Goal: Book appointment/travel/reservation

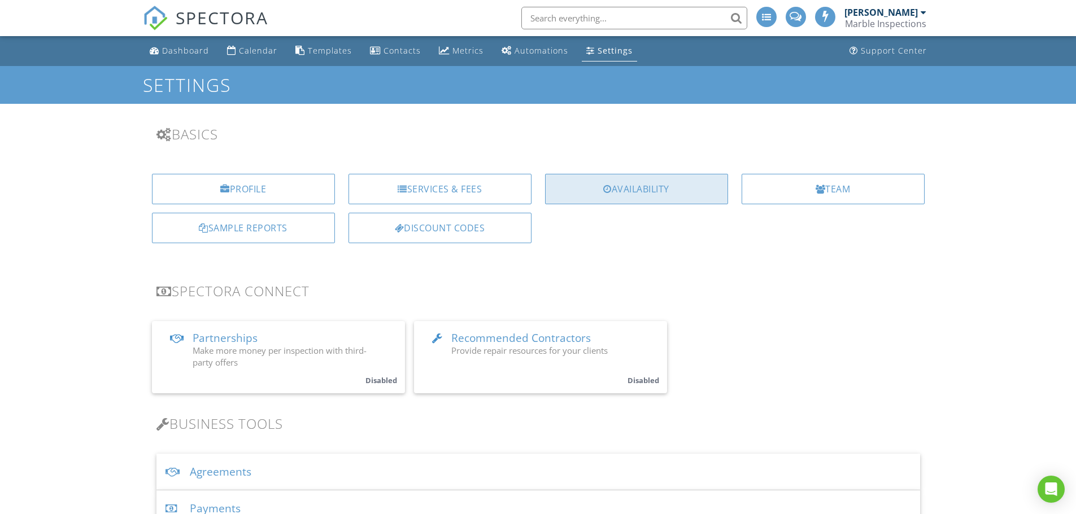
click at [643, 187] on div "Availability" at bounding box center [636, 189] width 183 height 30
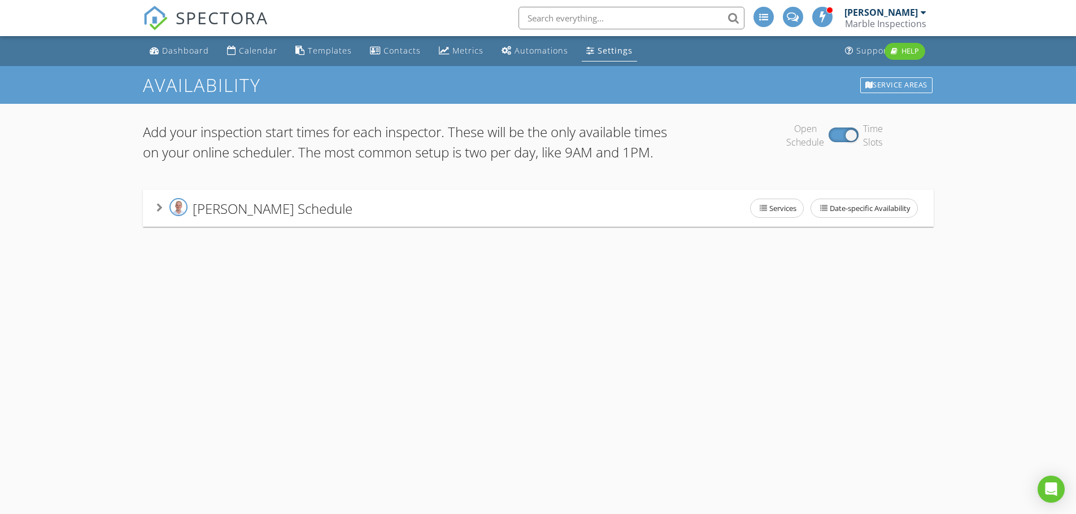
click at [159, 212] on icon at bounding box center [159, 207] width 6 height 9
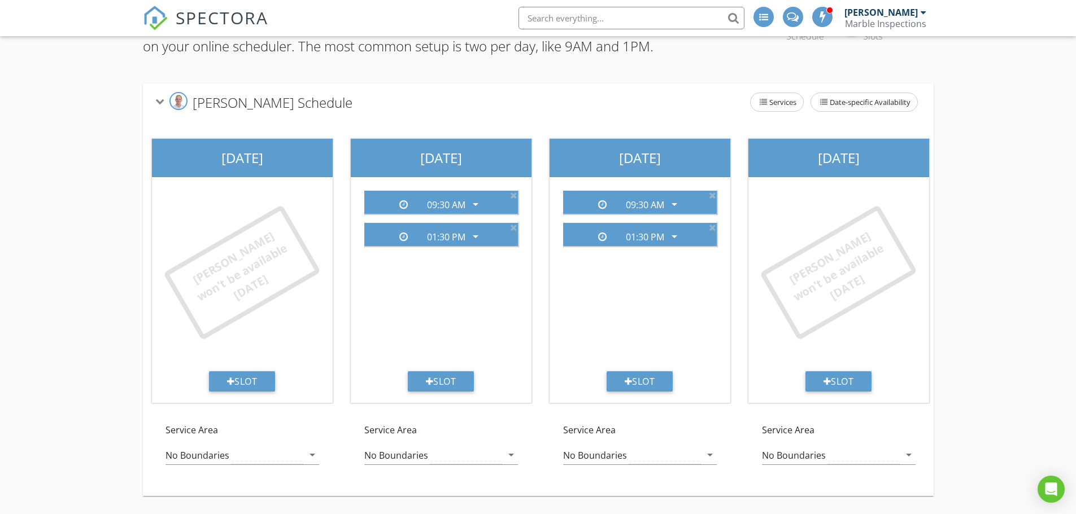
scroll to position [135, 0]
click at [849, 376] on div "Slot" at bounding box center [838, 382] width 67 height 20
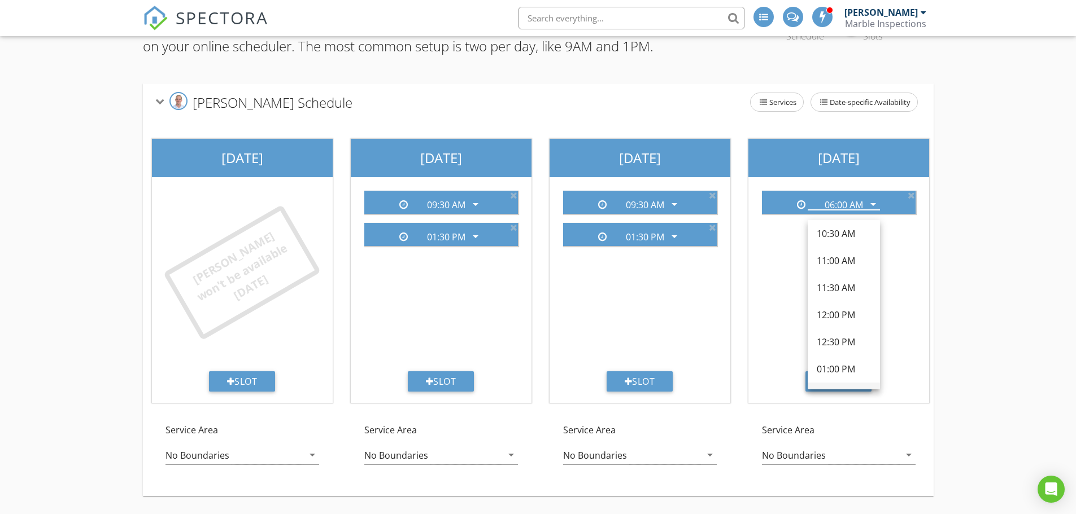
scroll to position [282, 0]
click at [844, 356] on div "01:30 PM" at bounding box center [844, 363] width 54 height 14
click at [988, 228] on div "Add your inspection start times for each inspector. These will be the only avai…" at bounding box center [538, 256] width 1076 height 517
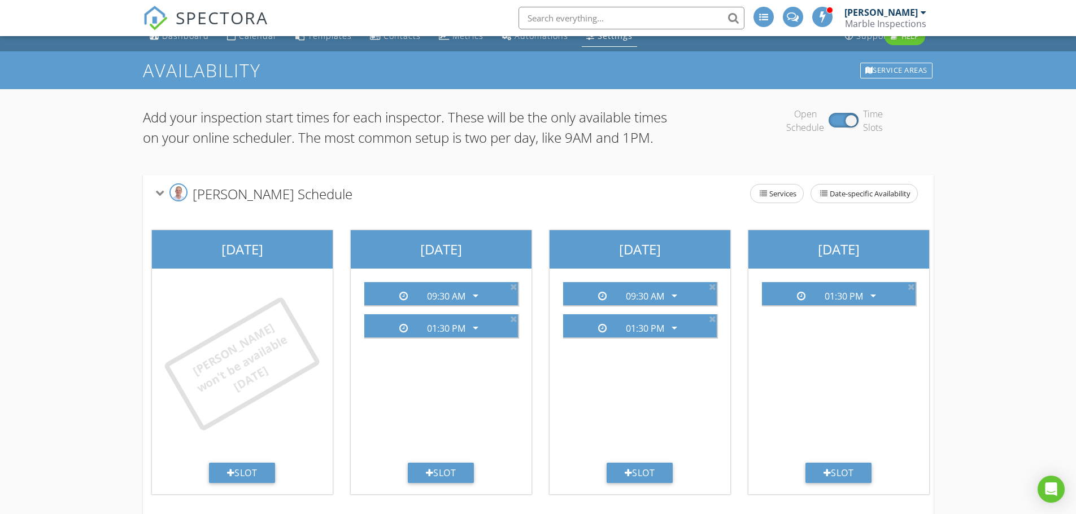
scroll to position [0, 0]
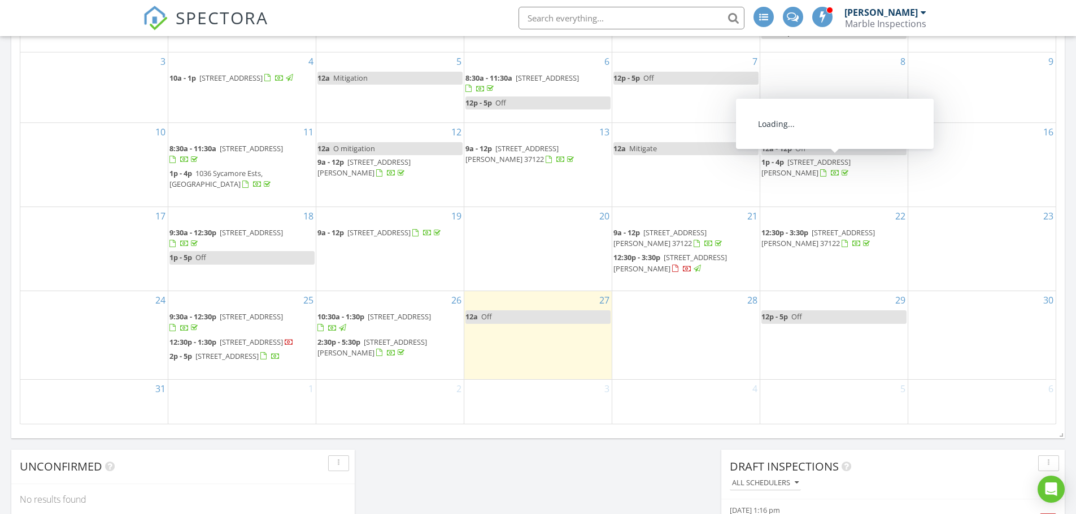
scroll to position [621, 0]
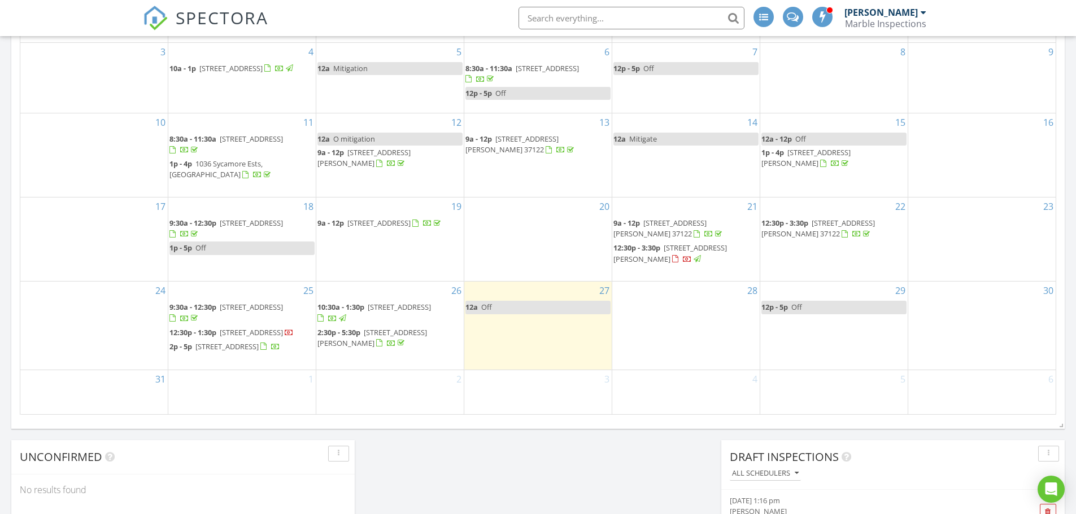
drag, startPoint x: 577, startPoint y: 461, endPoint x: 590, endPoint y: 458, distance: 14.0
click at [577, 461] on div "Today Jody Marble 12:00 am Off Jody Marble New Inspection New Quote Map + − Lea…" at bounding box center [538, 40] width 1076 height 1028
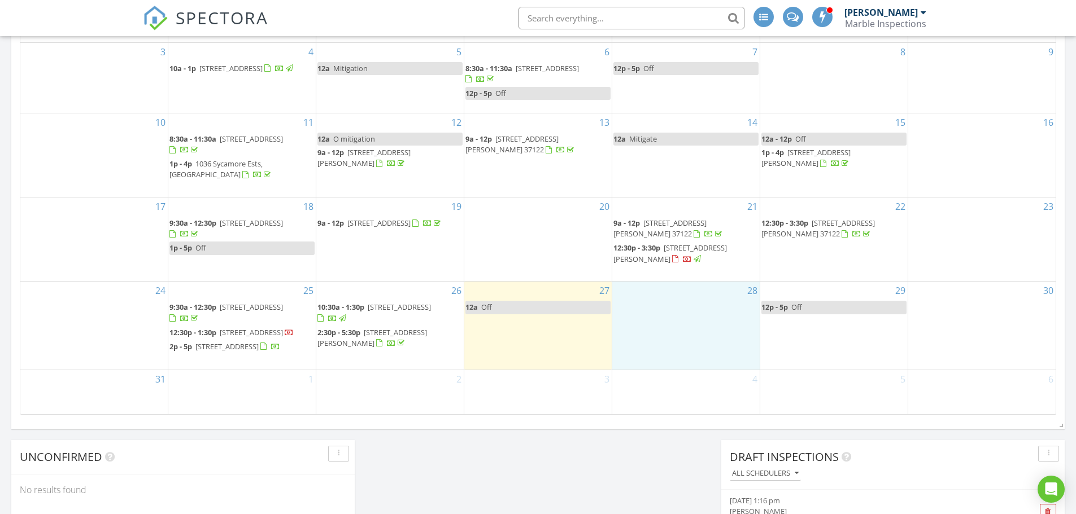
click at [703, 337] on div "28" at bounding box center [685, 326] width 147 height 88
click at [699, 301] on link "Event" at bounding box center [685, 308] width 58 height 18
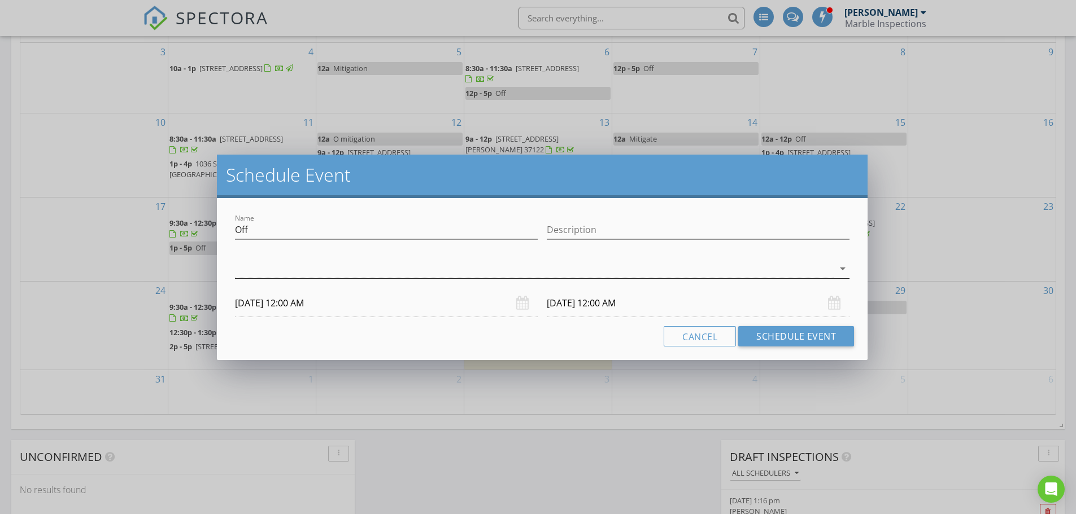
click at [352, 274] on div at bounding box center [534, 269] width 599 height 19
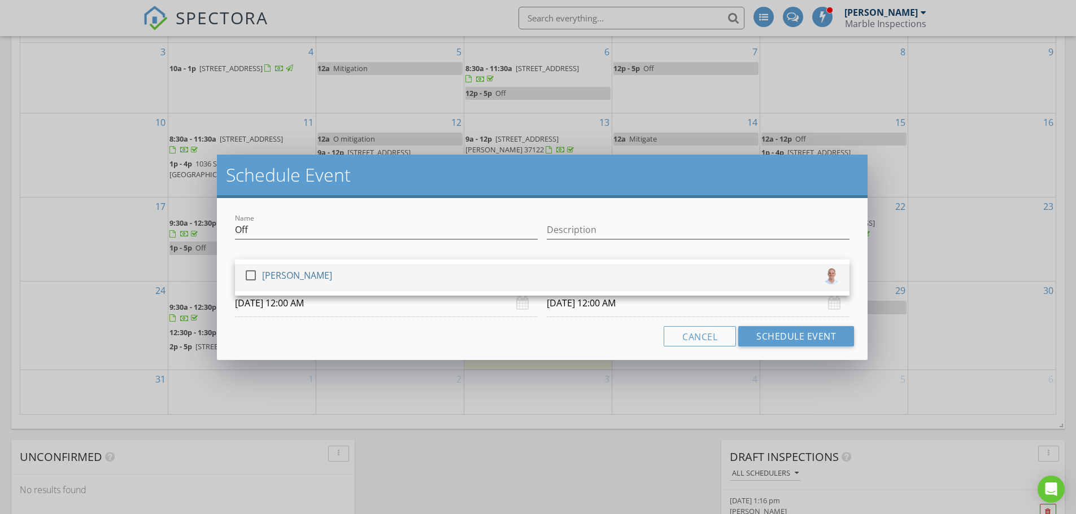
click at [296, 288] on div "check_box_outline_blank Jody Marble" at bounding box center [288, 278] width 88 height 23
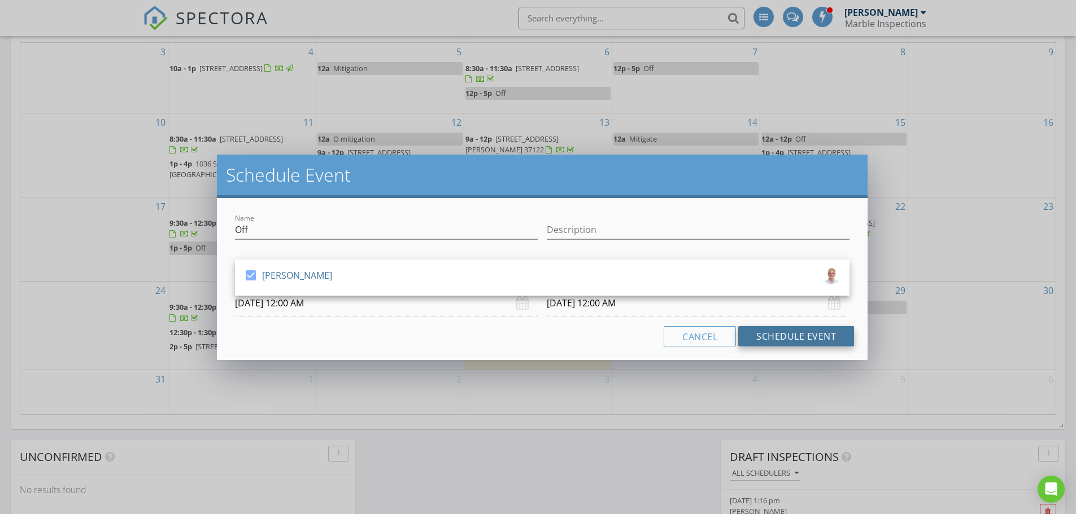
click at [792, 338] on button "Schedule Event" at bounding box center [796, 336] width 116 height 20
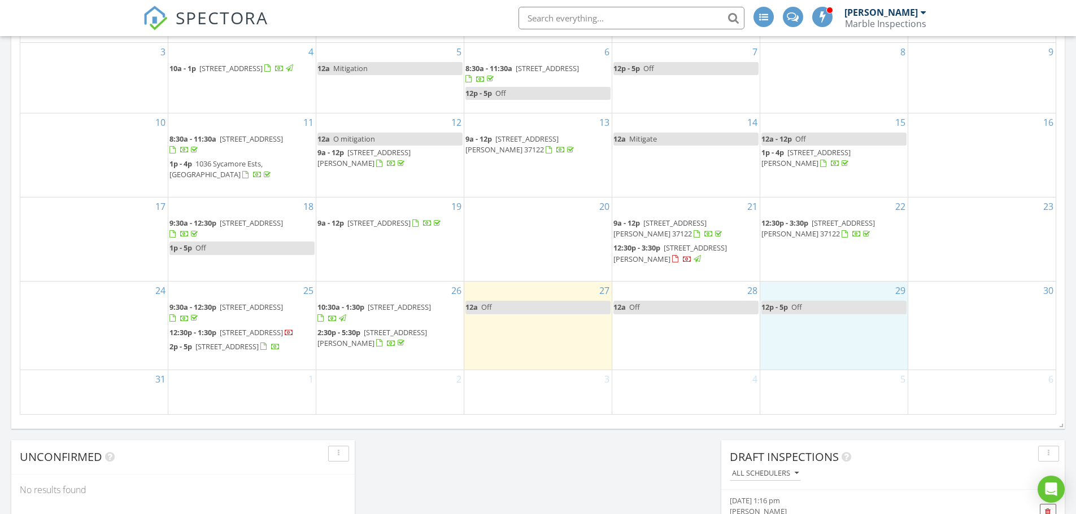
click at [856, 338] on div "29 12p - 5p Off" at bounding box center [833, 326] width 147 height 88
click at [844, 310] on link "Event" at bounding box center [833, 309] width 58 height 18
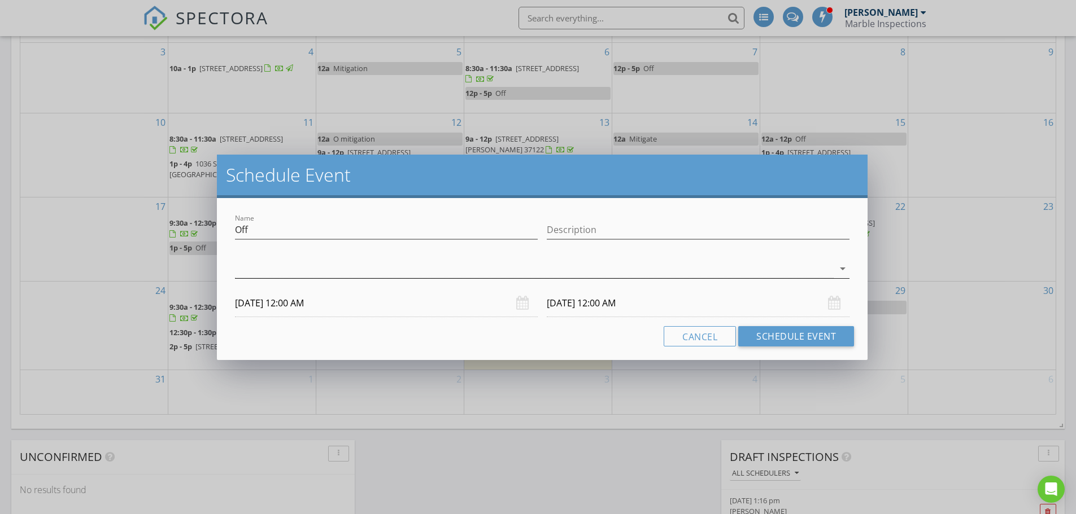
click at [352, 264] on div at bounding box center [534, 269] width 599 height 19
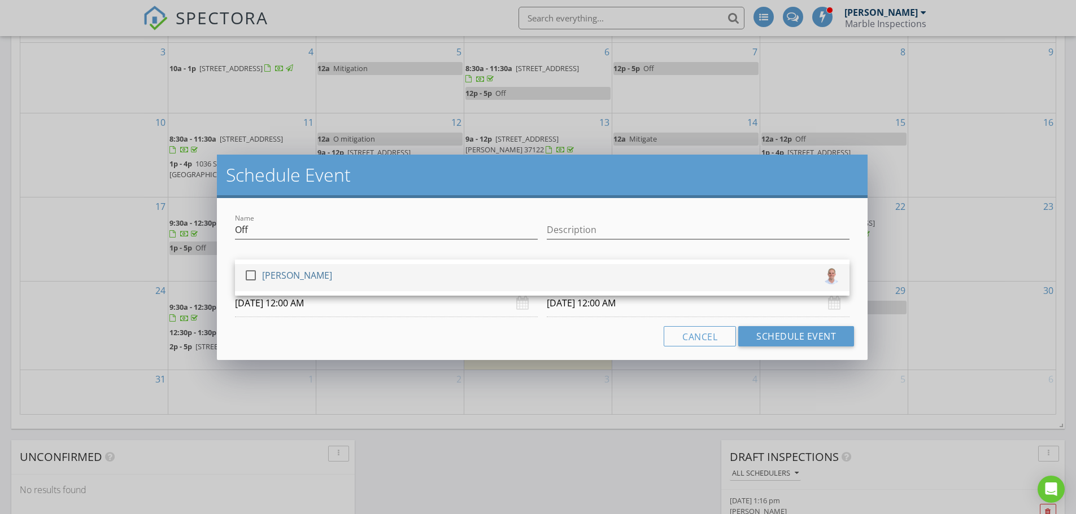
click at [326, 271] on div "check_box_outline_blank Jody Marble" at bounding box center [542, 278] width 596 height 23
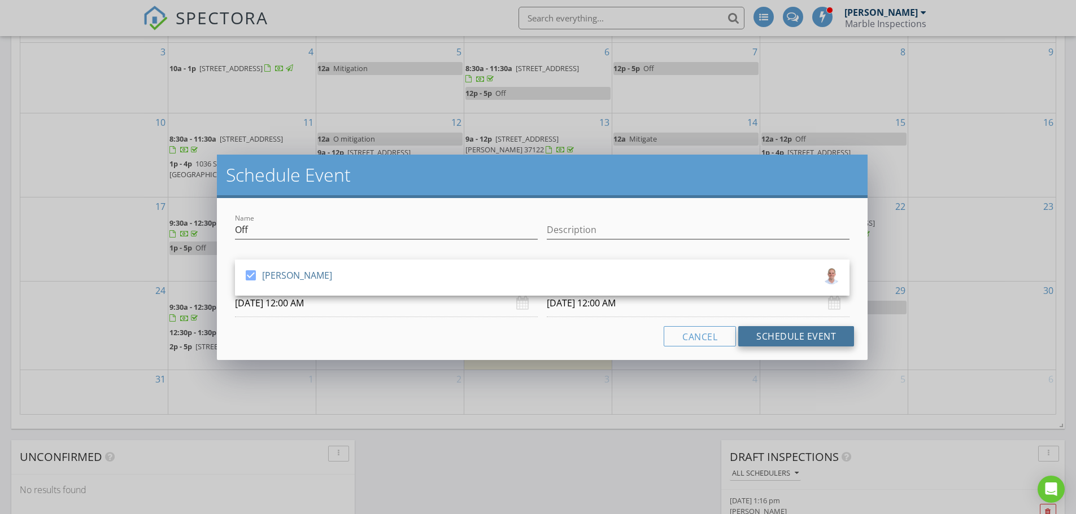
click at [782, 340] on button "Schedule Event" at bounding box center [796, 336] width 116 height 20
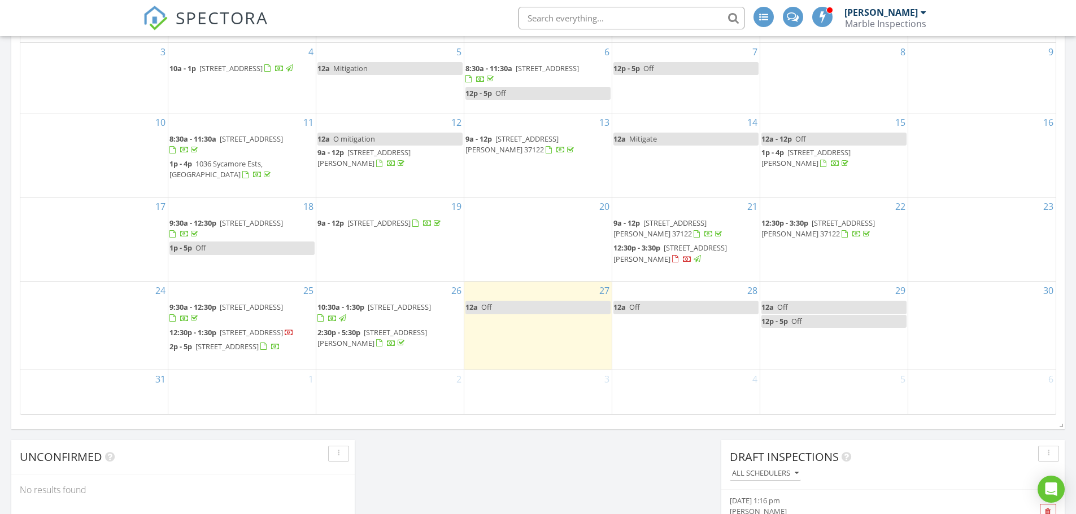
drag, startPoint x: 560, startPoint y: 443, endPoint x: 511, endPoint y: 439, distance: 49.9
click at [560, 444] on div "Today Jody Marble 12:00 am Off Jody Marble New Inspection New Quote Map + − Lea…" at bounding box center [538, 40] width 1076 height 1028
click at [242, 398] on div "1" at bounding box center [241, 392] width 147 height 44
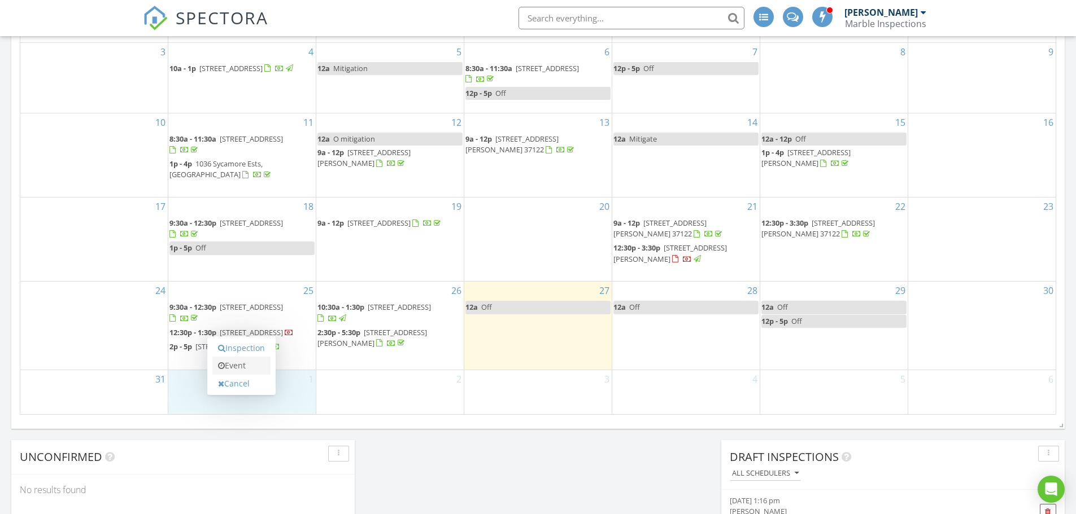
click at [239, 372] on link "Event" at bounding box center [241, 366] width 58 height 18
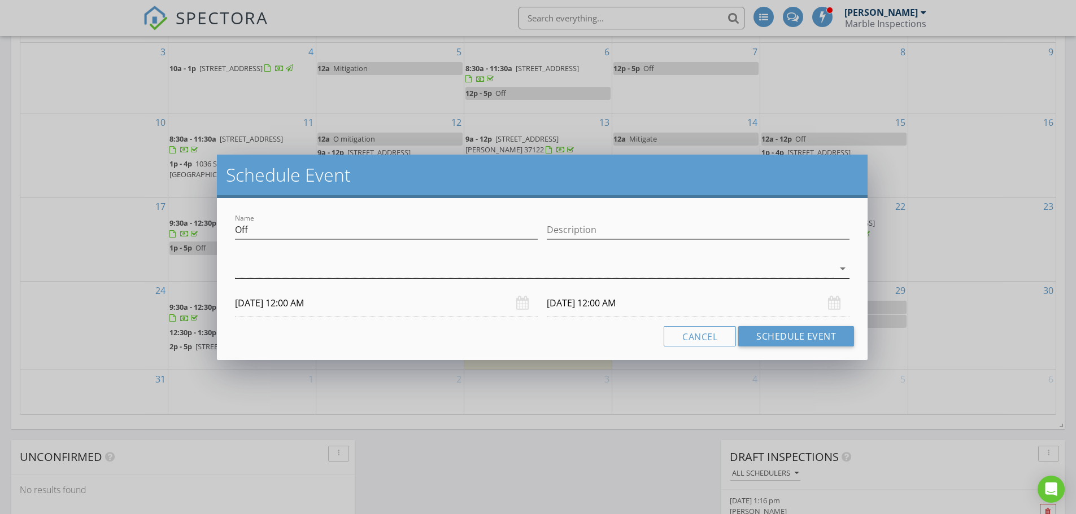
click at [326, 271] on div at bounding box center [534, 269] width 599 height 19
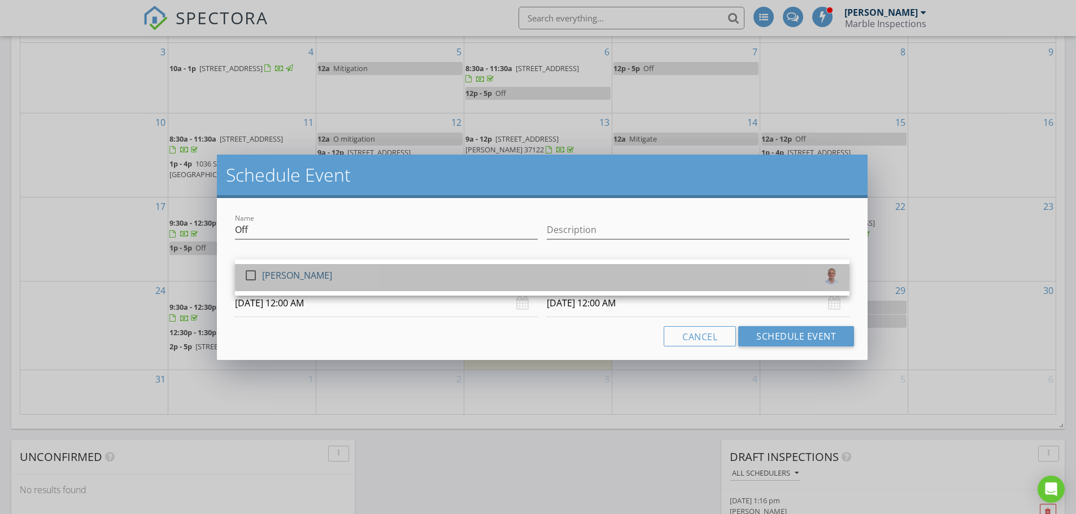
click at [313, 281] on div "check_box_outline_blank Jody Marble" at bounding box center [542, 278] width 596 height 23
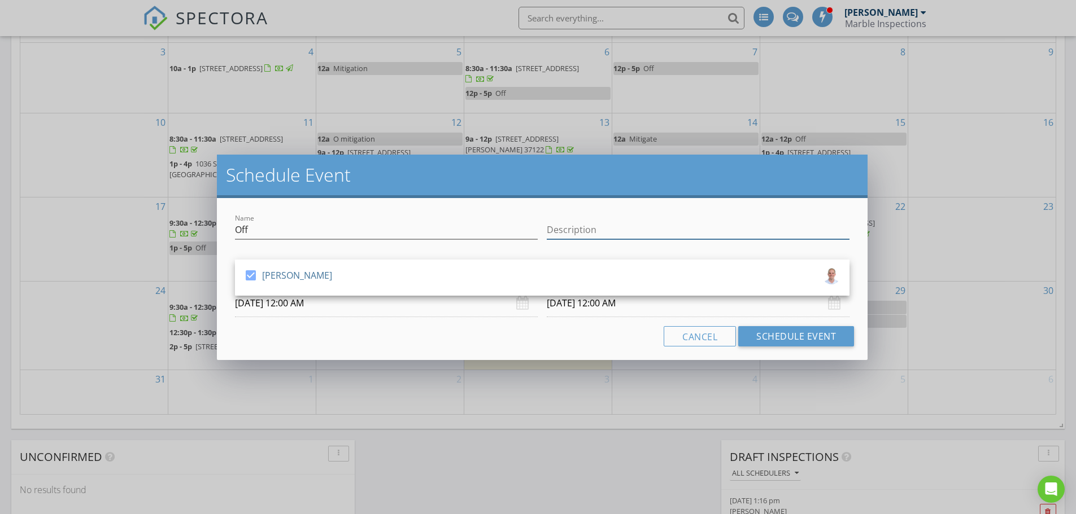
click at [580, 225] on input "Description" at bounding box center [698, 230] width 303 height 19
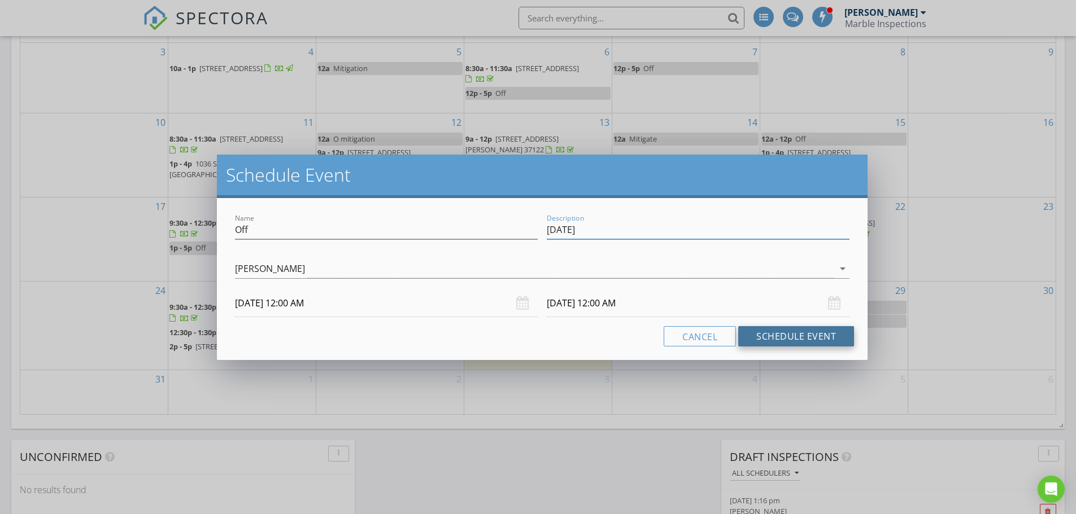
type input "labor day"
click at [780, 336] on button "Schedule Event" at bounding box center [796, 336] width 116 height 20
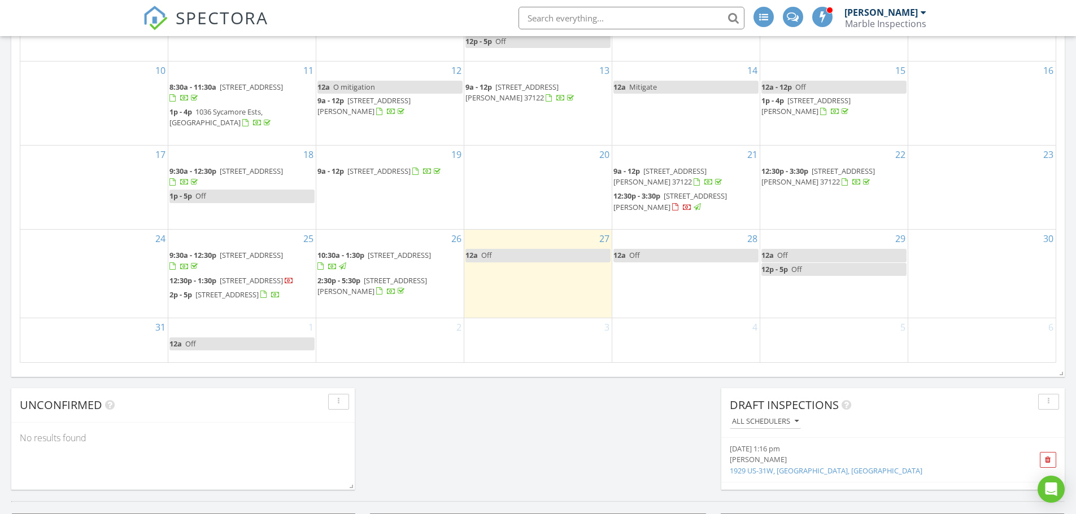
scroll to position [678, 0]
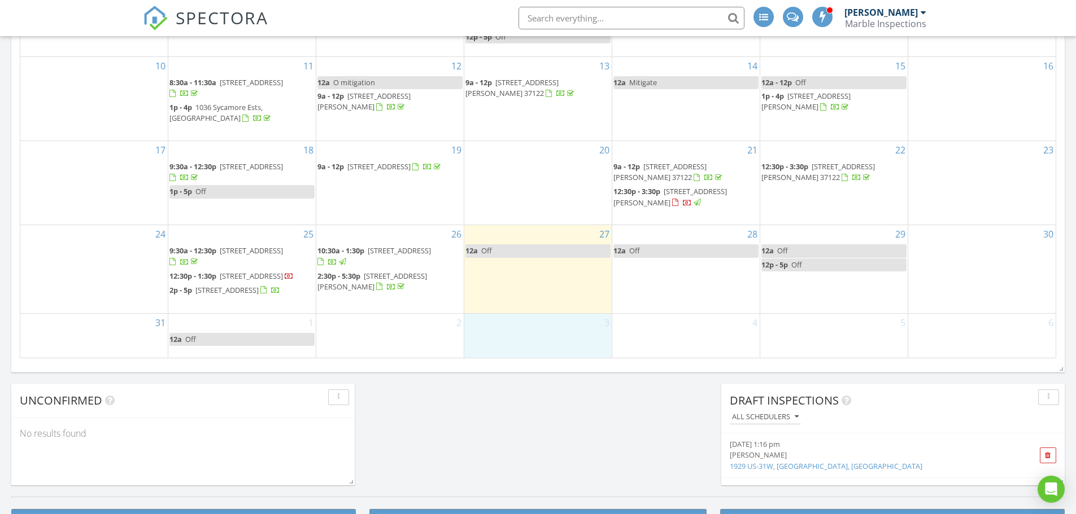
click at [526, 346] on div "3" at bounding box center [537, 336] width 147 height 44
click at [533, 315] on link "Event" at bounding box center [537, 315] width 58 height 18
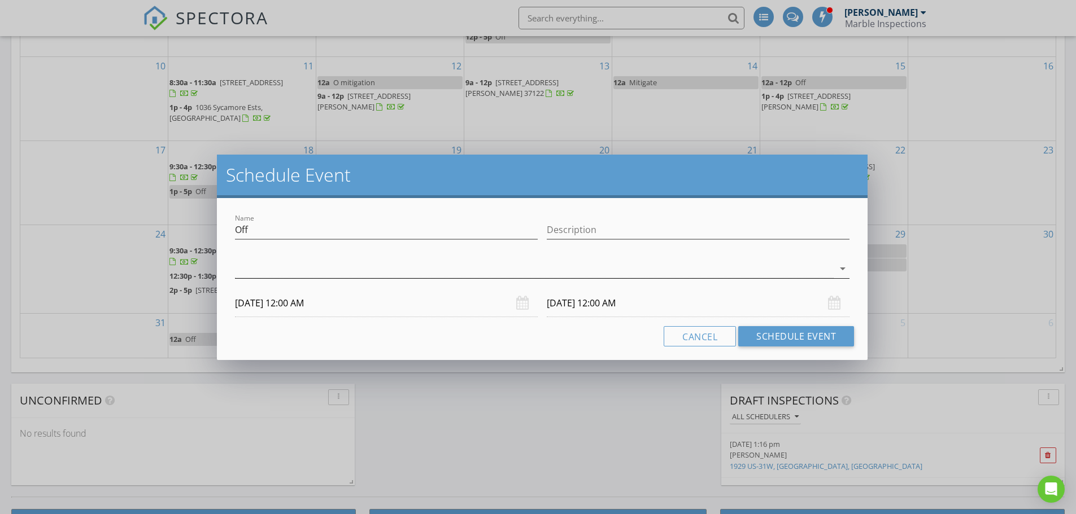
click at [398, 267] on div at bounding box center [534, 269] width 599 height 19
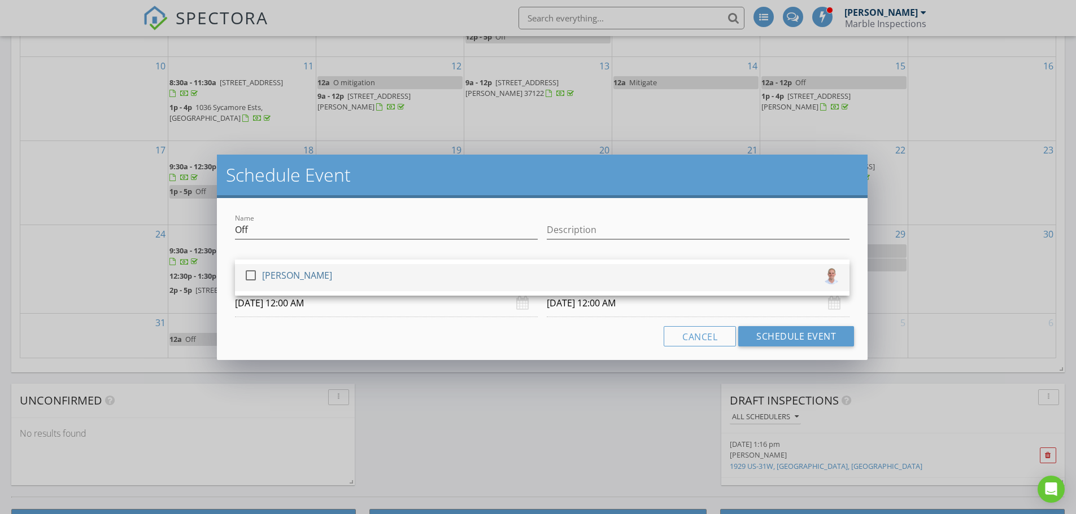
click at [352, 274] on div "check_box_outline_blank Jody Marble" at bounding box center [542, 278] width 596 height 23
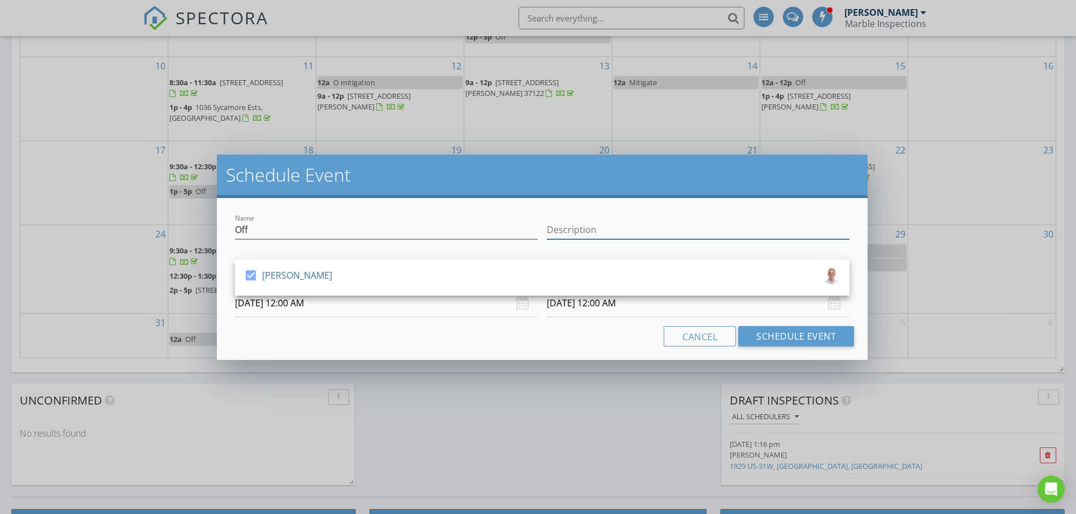
click at [593, 231] on input "Description" at bounding box center [698, 230] width 303 height 19
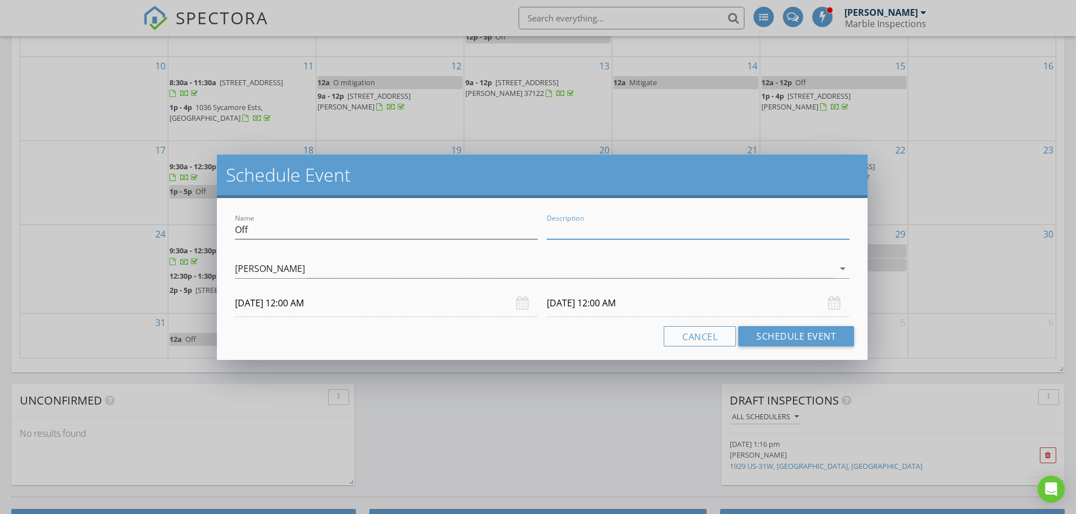
type input "Mitigation"
click at [778, 335] on button "Schedule Event" at bounding box center [796, 336] width 116 height 20
